Goal: Information Seeking & Learning: Learn about a topic

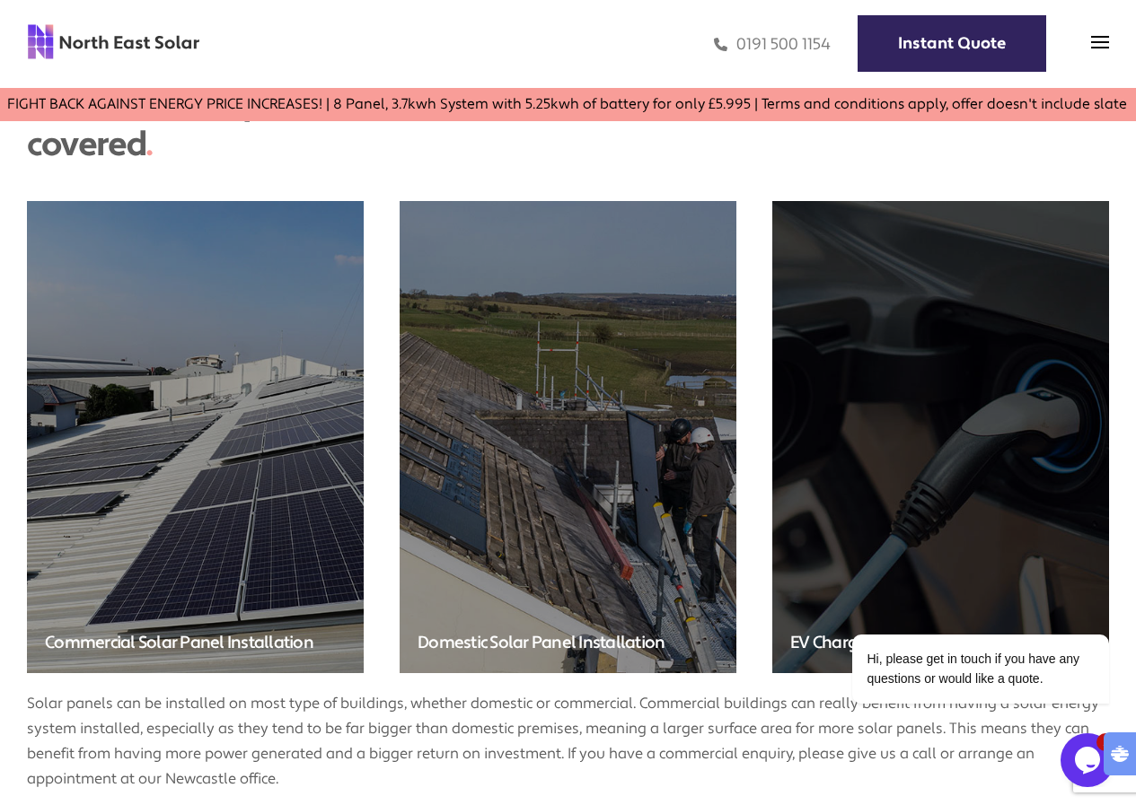
scroll to position [4219, 0]
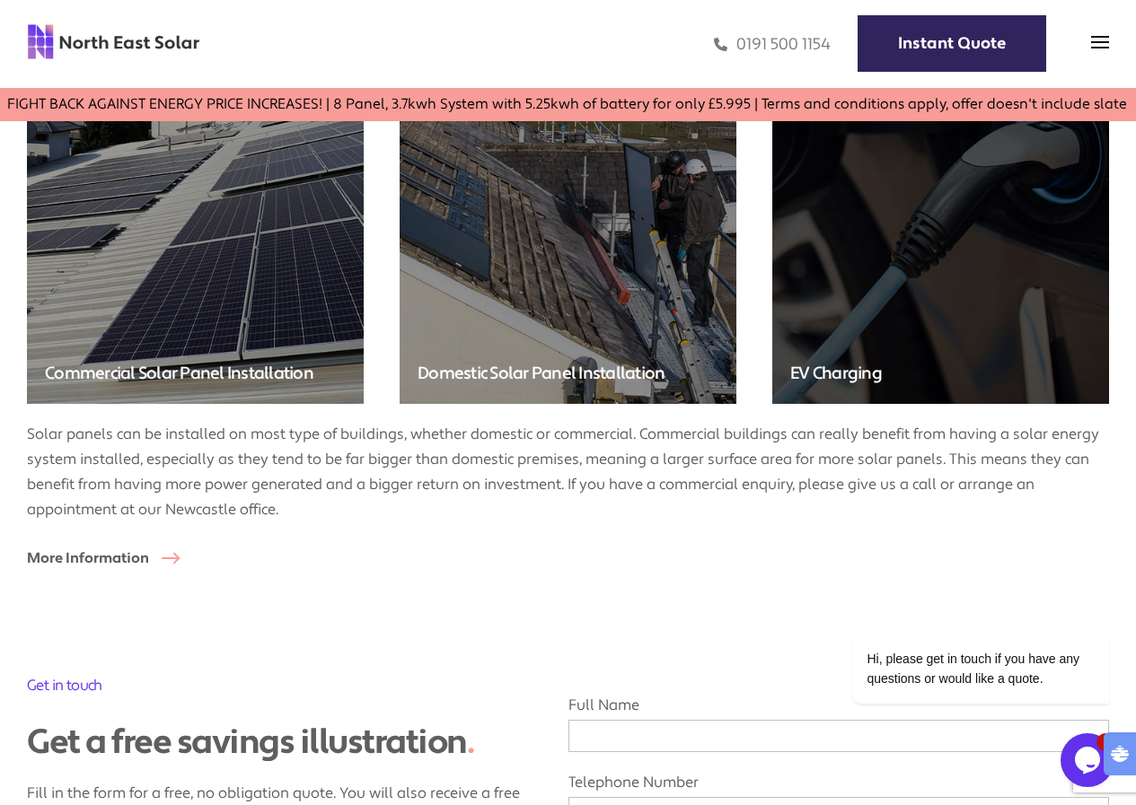
click at [254, 306] on img at bounding box center [196, 167] width 354 height 495
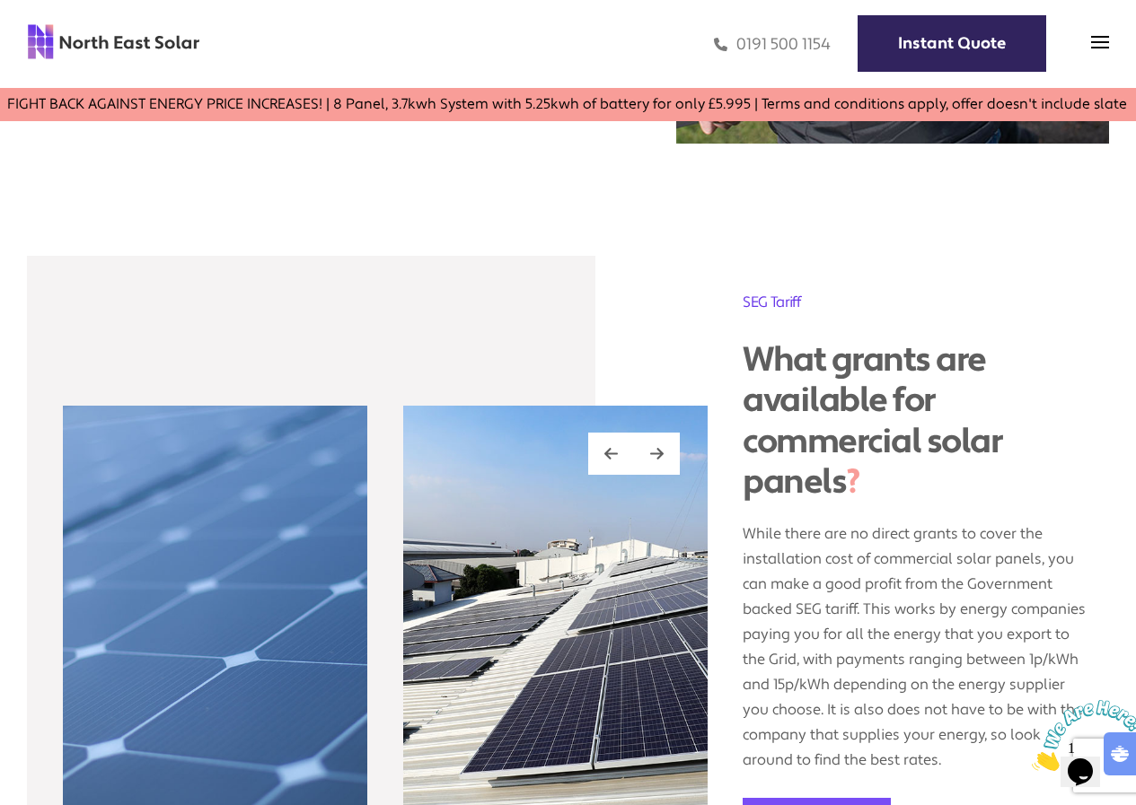
scroll to position [1526, 0]
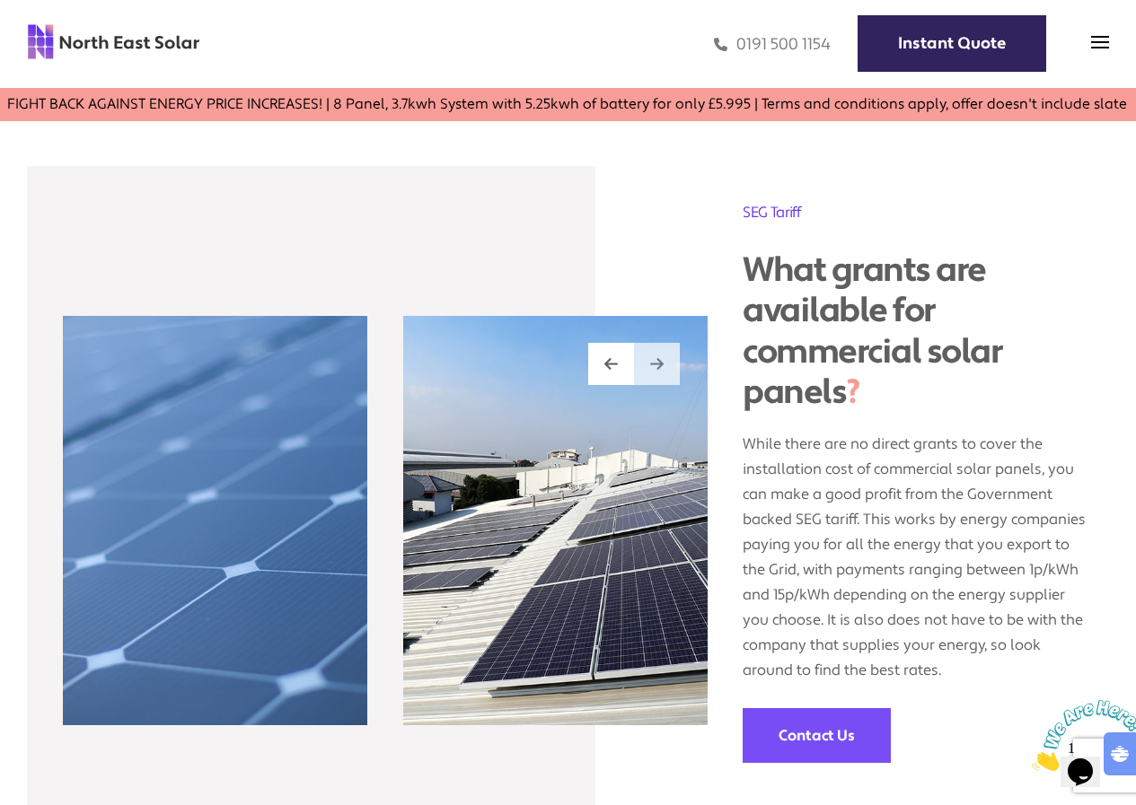
click at [656, 361] on img at bounding box center [656, 363] width 13 height 15
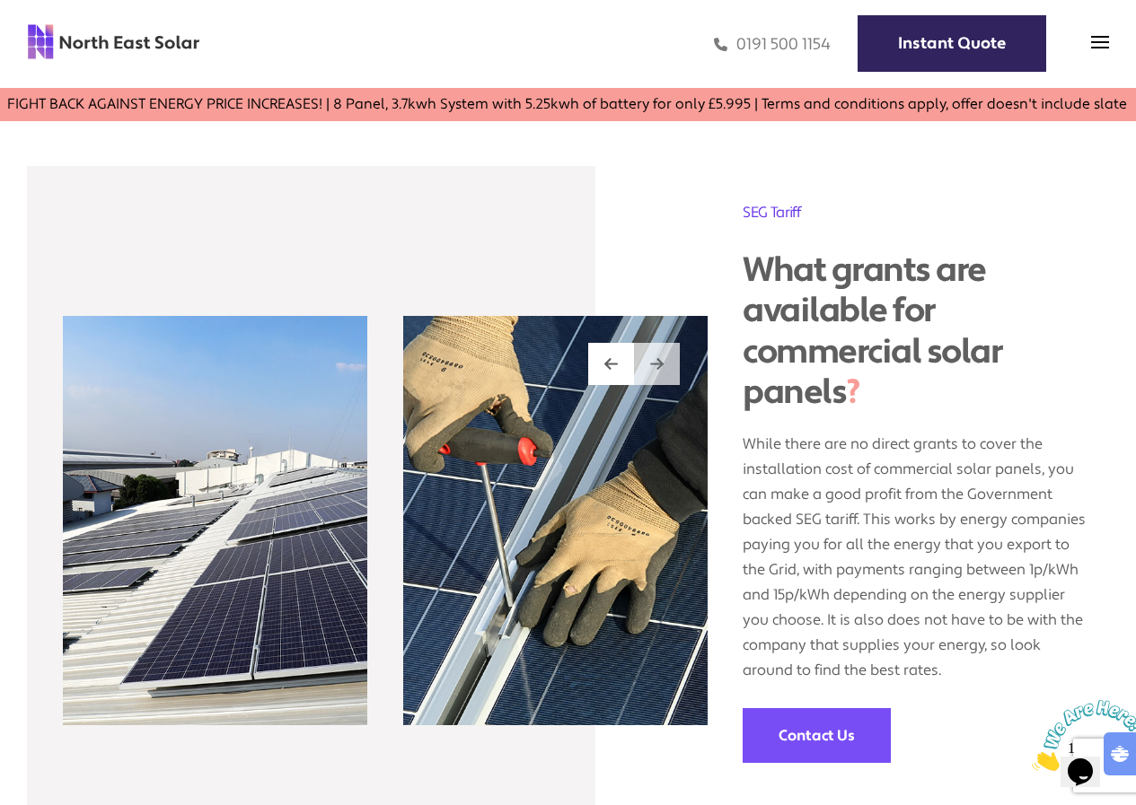
click at [656, 362] on img at bounding box center [656, 363] width 13 height 15
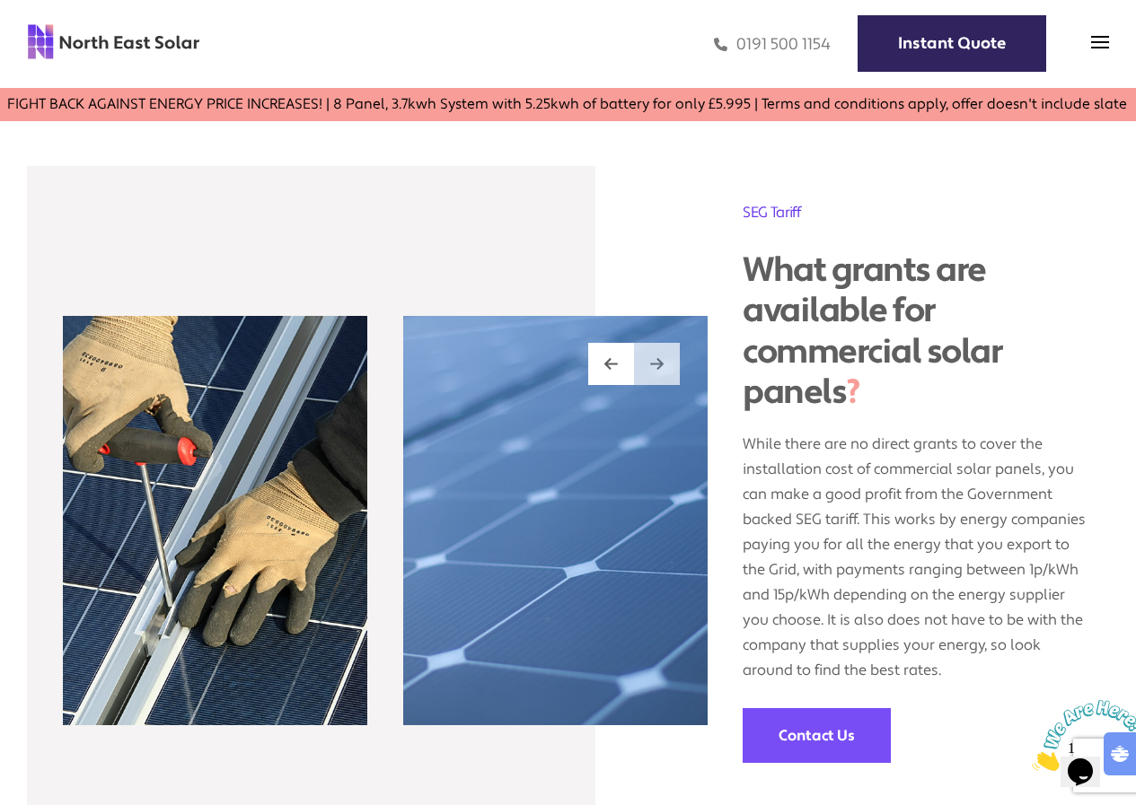
click at [656, 362] on img at bounding box center [656, 363] width 13 height 15
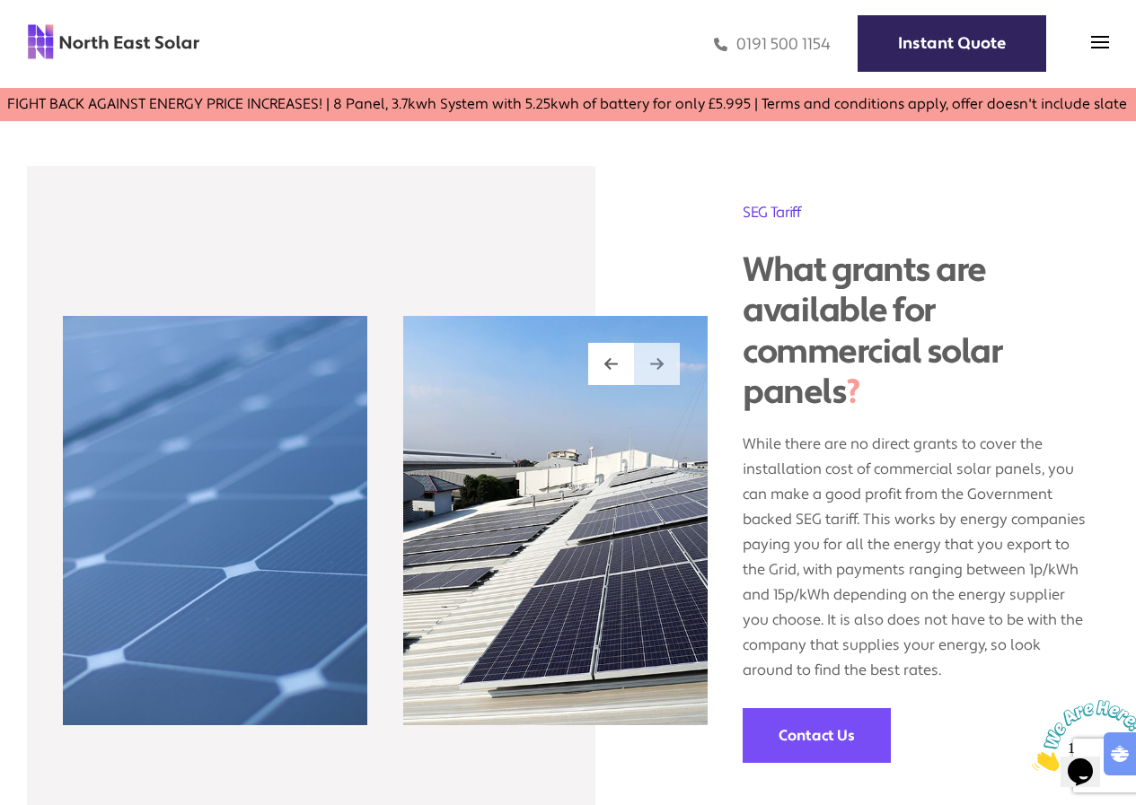
click at [656, 362] on img at bounding box center [656, 363] width 13 height 15
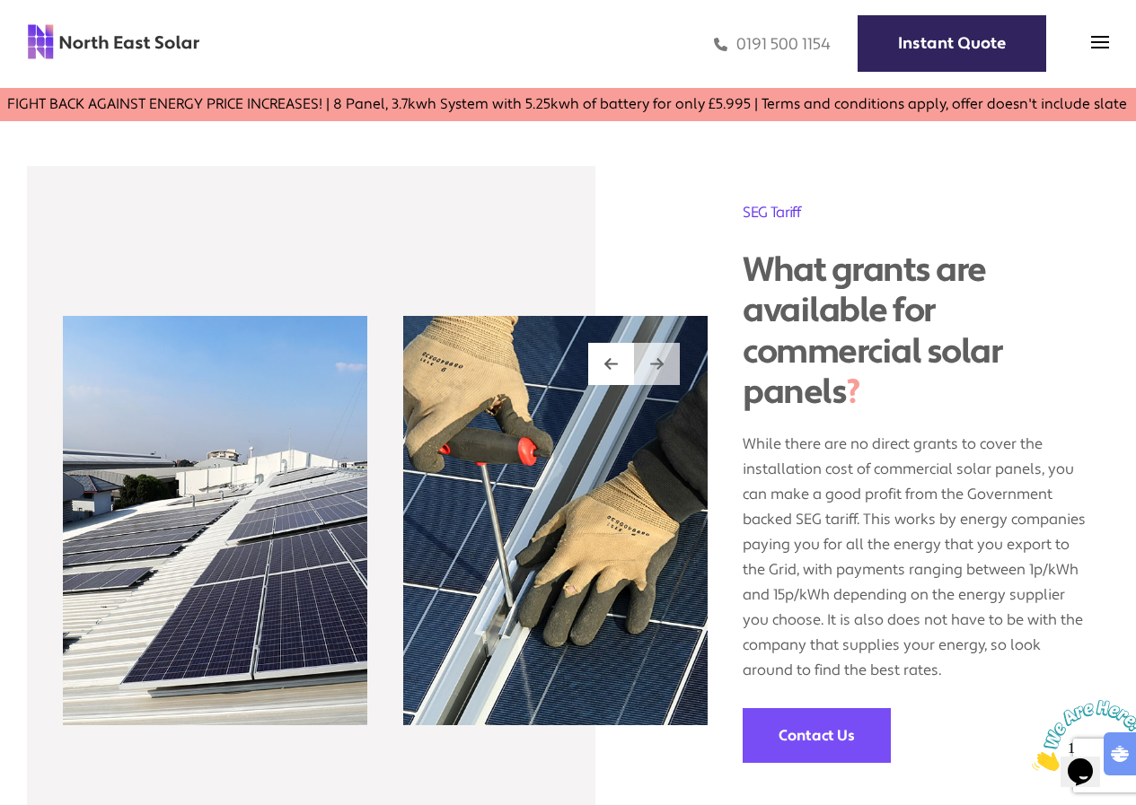
click at [656, 362] on img at bounding box center [656, 363] width 13 height 15
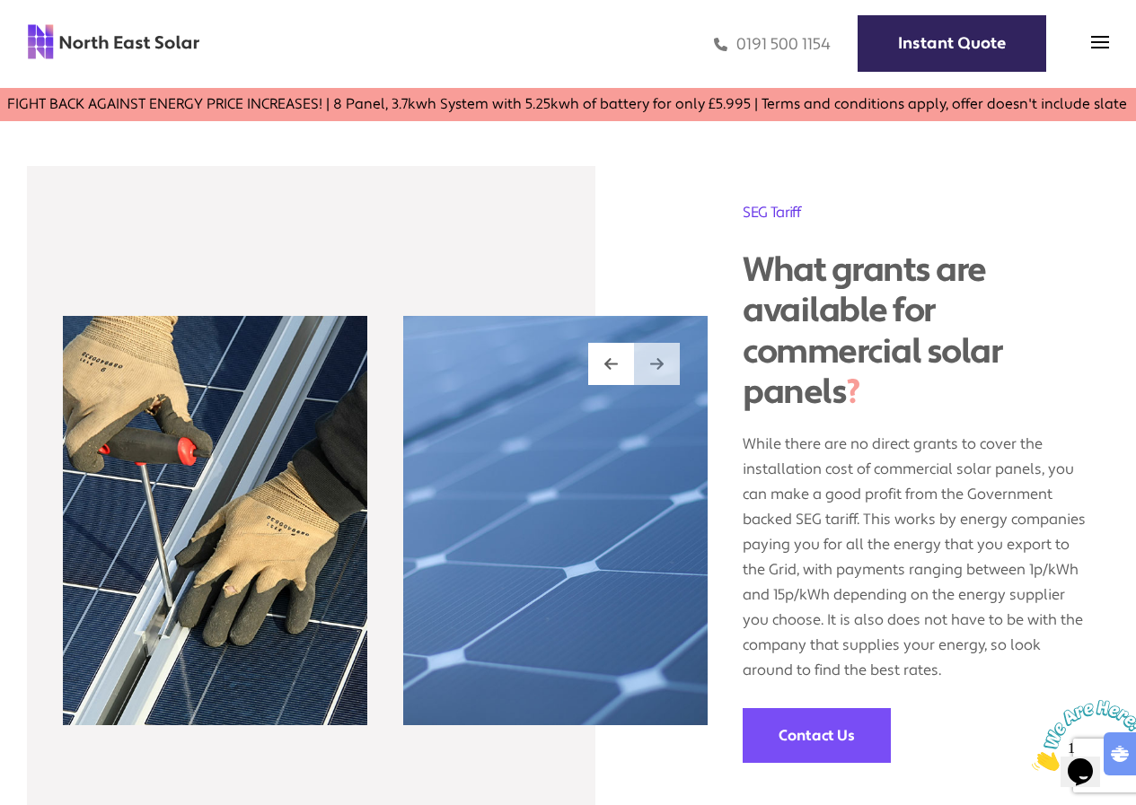
click at [656, 362] on img at bounding box center [656, 363] width 13 height 15
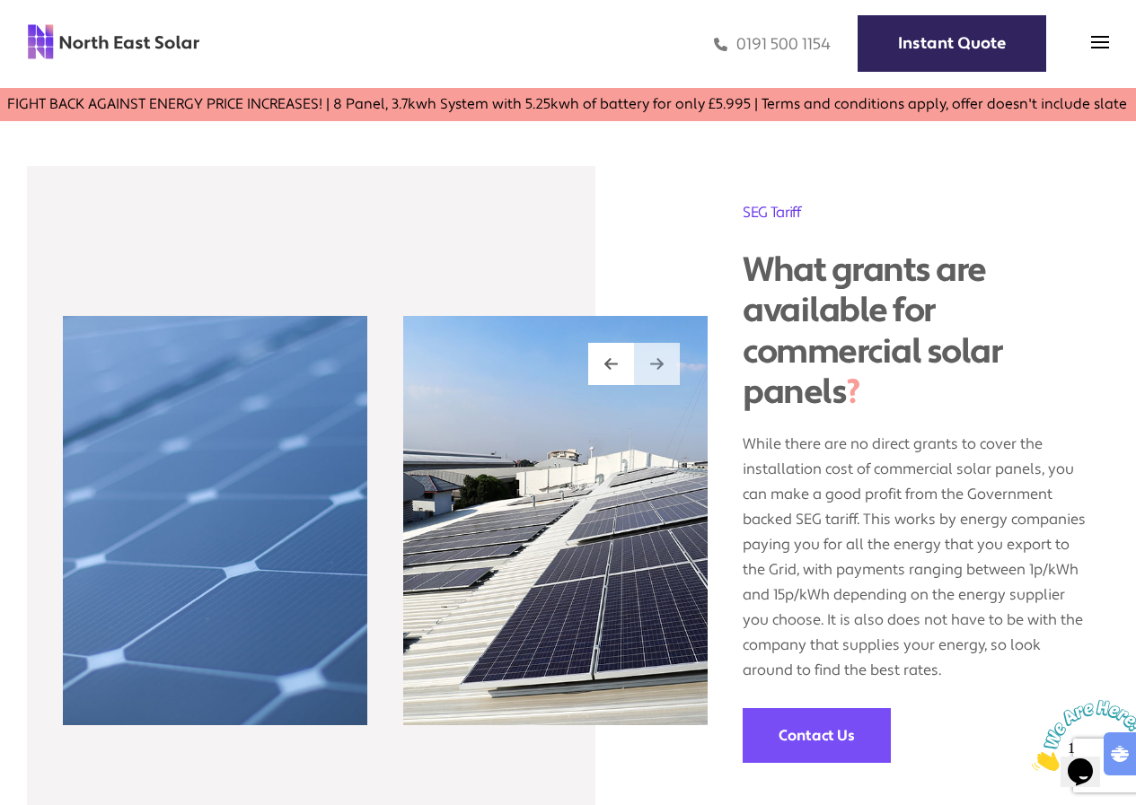
click at [656, 362] on img at bounding box center [656, 363] width 13 height 15
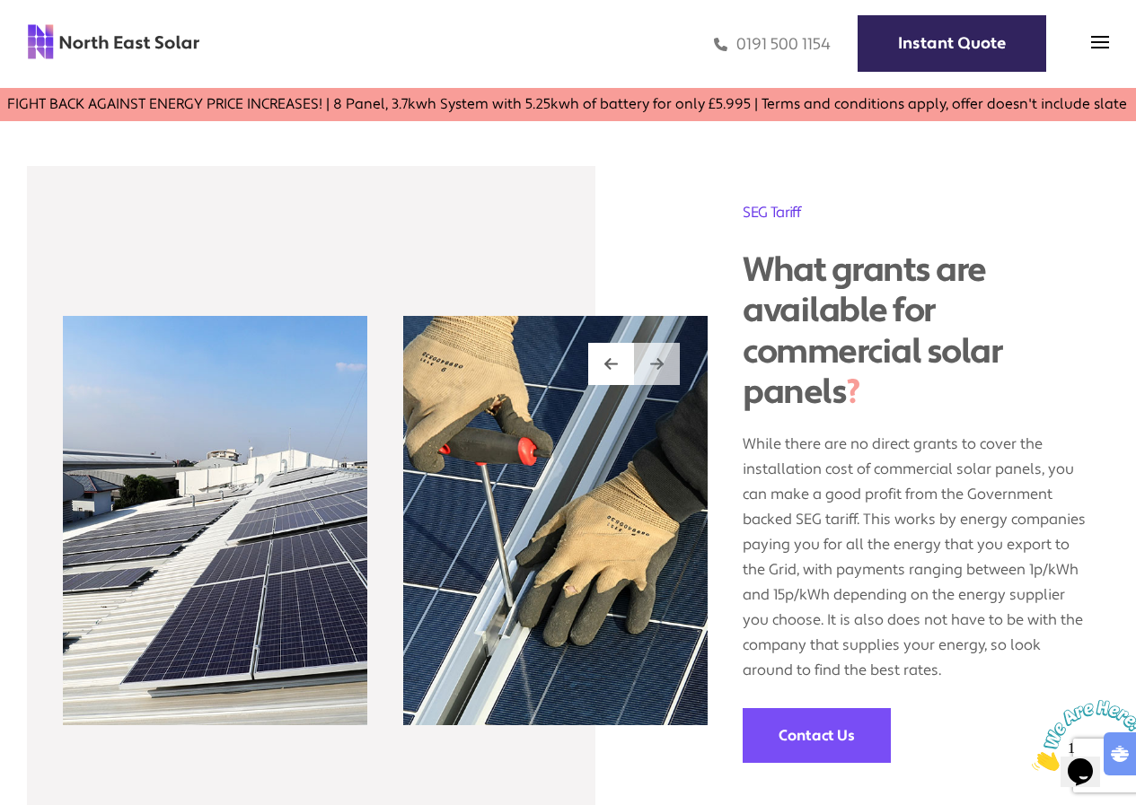
click at [656, 362] on img at bounding box center [656, 363] width 13 height 15
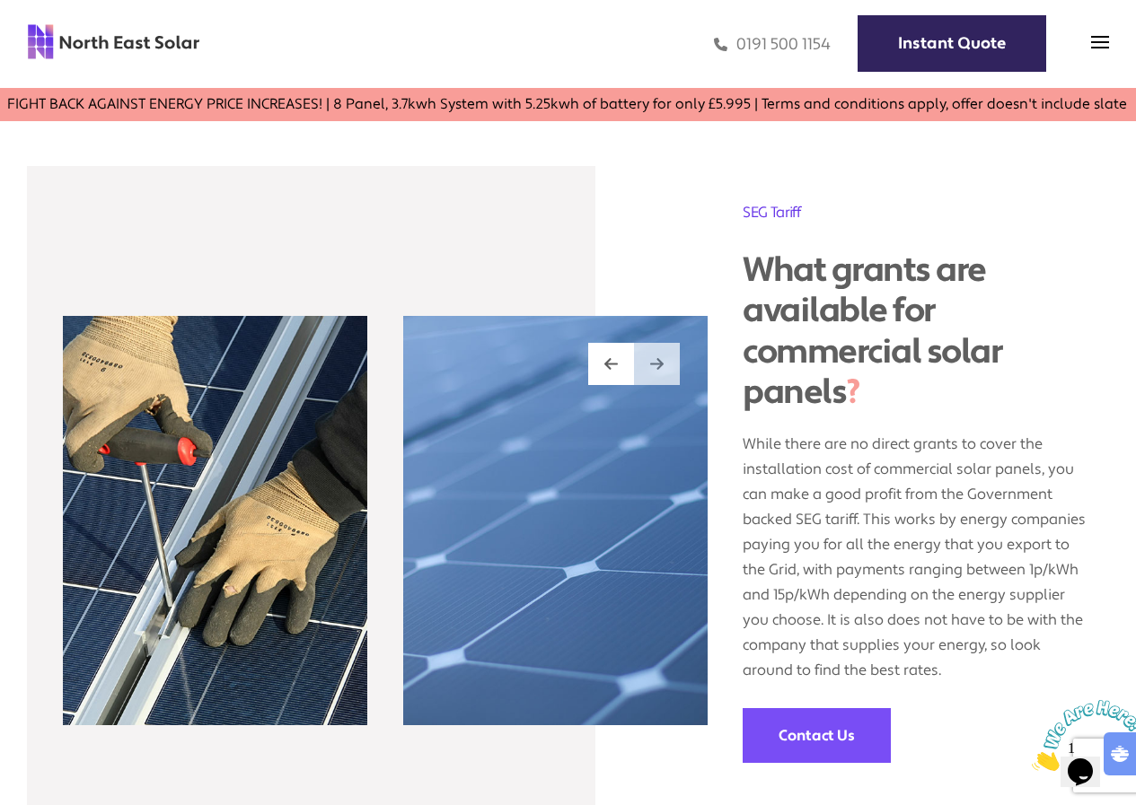
click at [656, 362] on img at bounding box center [656, 363] width 13 height 15
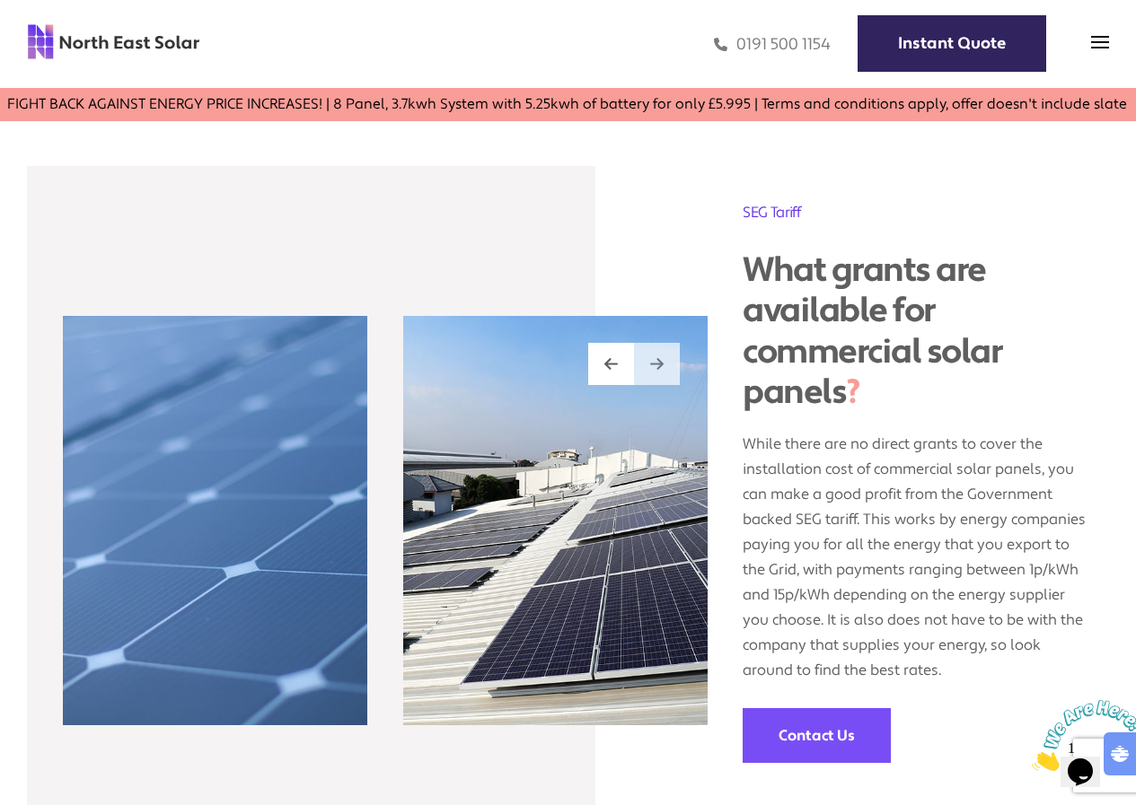
click at [656, 362] on img at bounding box center [656, 363] width 13 height 15
